Goal: Task Accomplishment & Management: Use online tool/utility

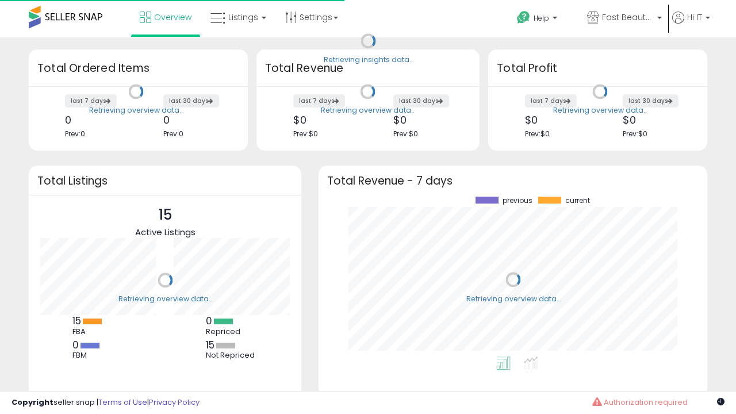
scroll to position [160, 366]
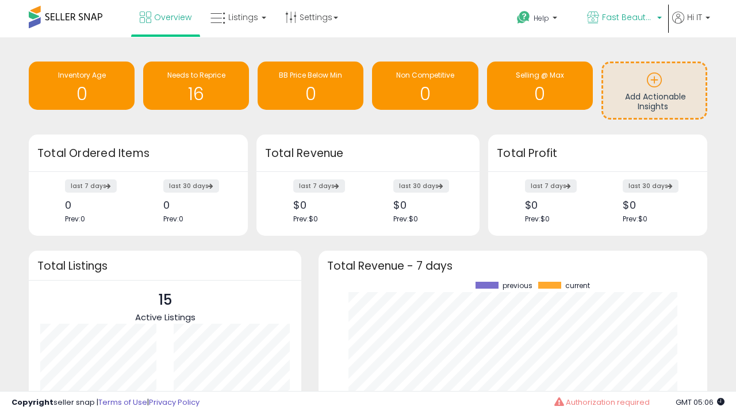
click at [623, 18] on span "Fast Beauty ([GEOGRAPHIC_DATA])" at bounding box center [628, 18] width 52 height 12
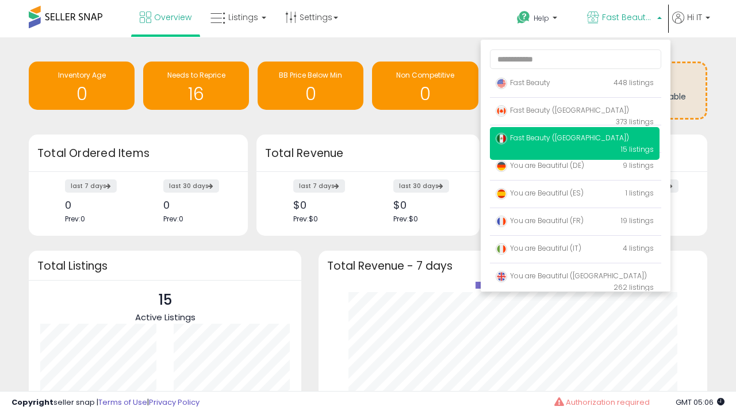
click at [575, 112] on span "Fast Beauty ([GEOGRAPHIC_DATA])" at bounding box center [562, 110] width 133 height 10
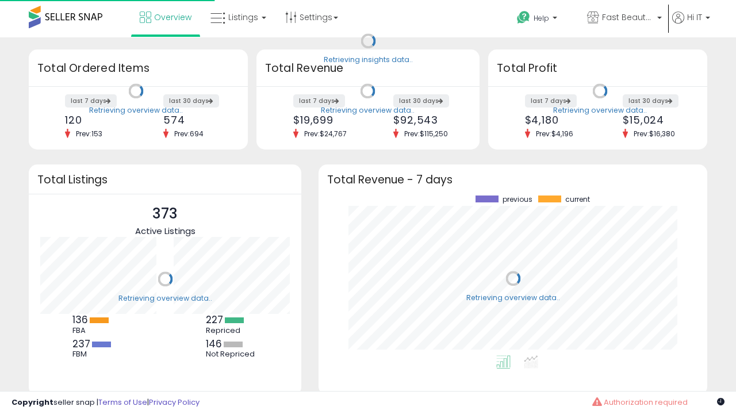
scroll to position [160, 366]
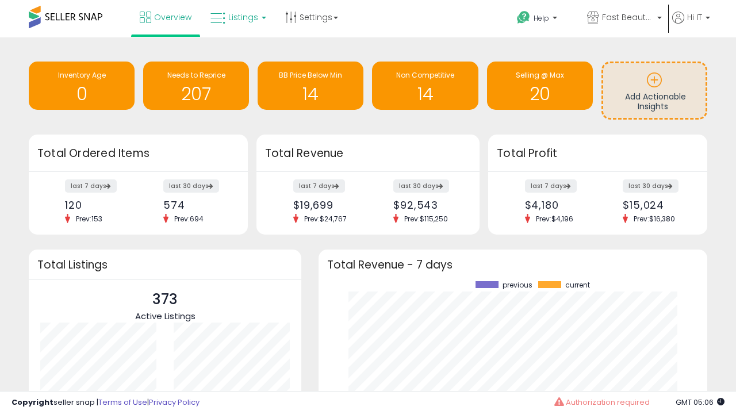
click at [237, 17] on span "Listings" at bounding box center [243, 18] width 30 height 12
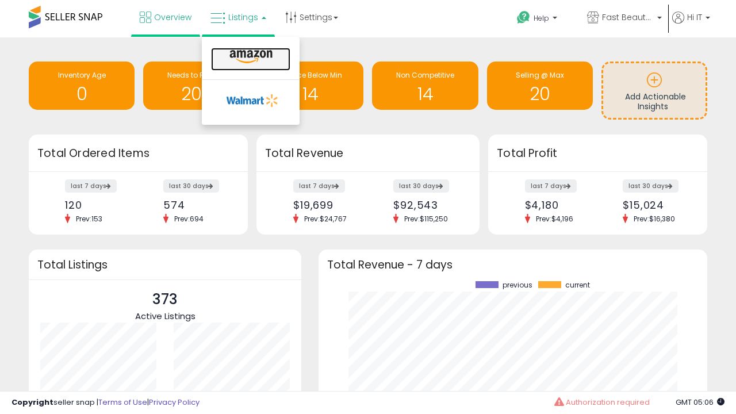
click at [250, 57] on icon at bounding box center [251, 56] width 50 height 15
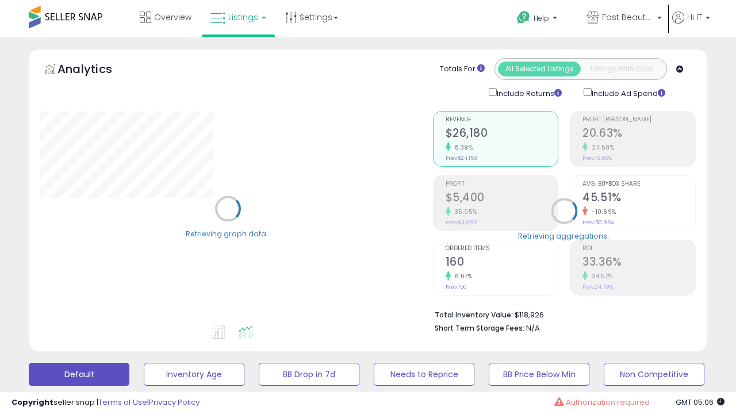
click at [144, 363] on button "All_Inventory" at bounding box center [194, 374] width 101 height 23
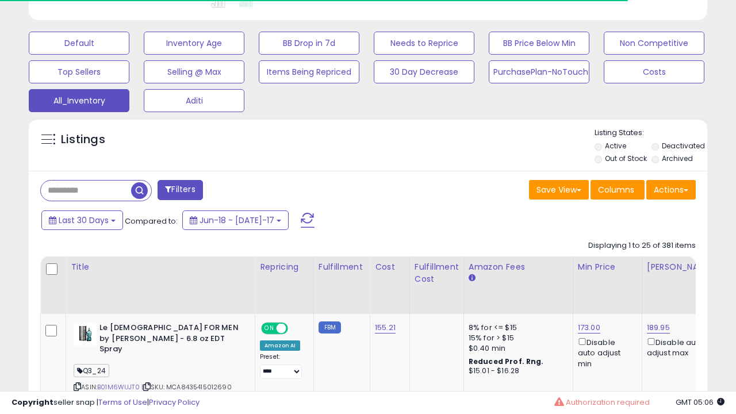
scroll to position [541, 0]
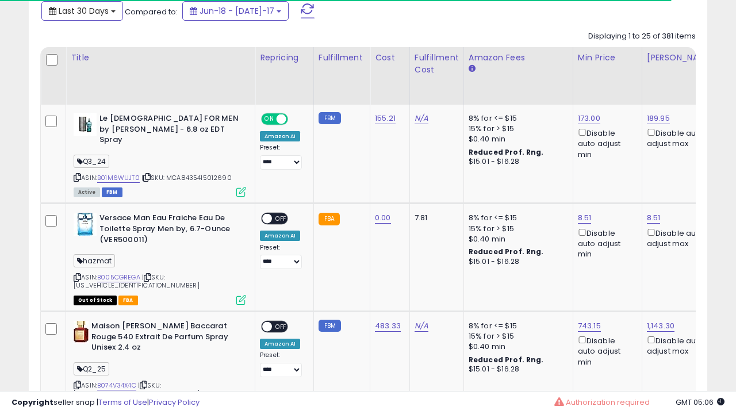
click at [73, 10] on span "Last 30 Days" at bounding box center [84, 11] width 50 height 12
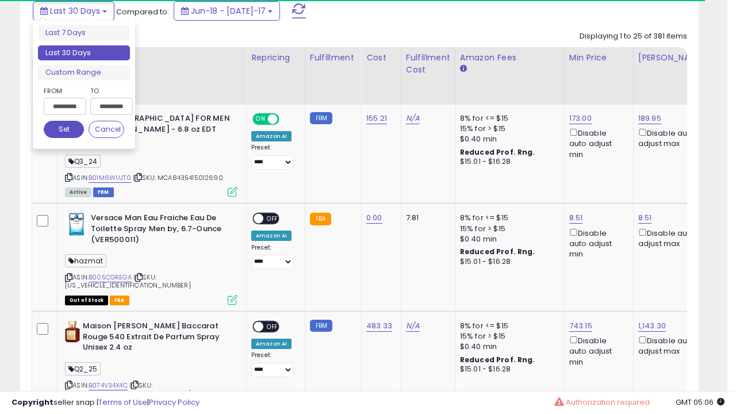
click at [84, 53] on li "Last 30 Days" at bounding box center [84, 53] width 92 height 16
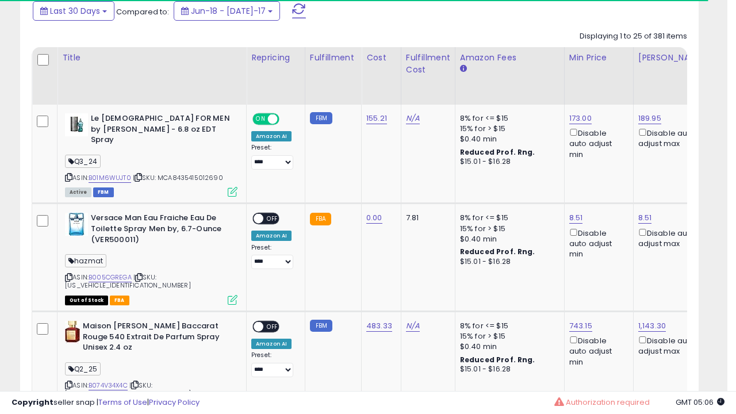
scroll to position [236, 392]
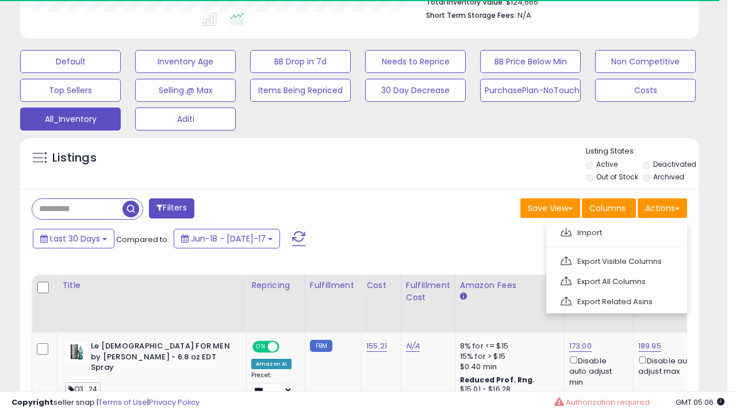
click at [615, 280] on link "Export All Columns" at bounding box center [616, 282] width 126 height 18
